Goal: Task Accomplishment & Management: Manage account settings

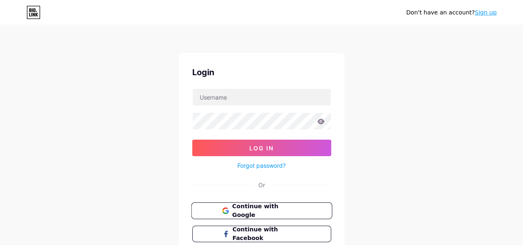
click at [264, 208] on span "Continue with Google" at bounding box center [266, 211] width 69 height 18
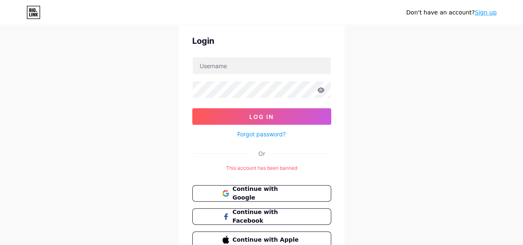
scroll to position [72, 0]
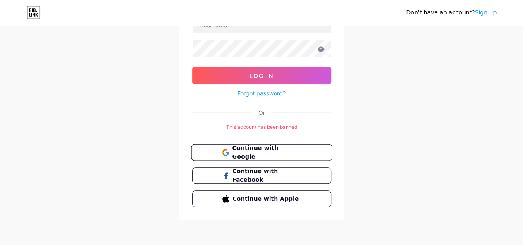
click at [255, 152] on span "Continue with Google" at bounding box center [266, 153] width 69 height 18
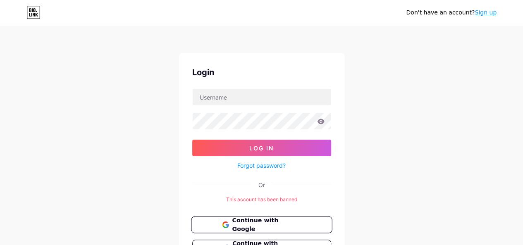
click at [253, 221] on span "Continue with Google" at bounding box center [266, 225] width 69 height 18
drag, startPoint x: 405, startPoint y: 69, endPoint x: 150, endPoint y: 61, distance: 255.7
drag, startPoint x: 150, startPoint y: 61, endPoint x: 251, endPoint y: 2, distance: 116.9
click at [246, 9] on div "Don't have an account? Sign up" at bounding box center [261, 12] width 523 height 13
